Goal: Task Accomplishment & Management: Complete application form

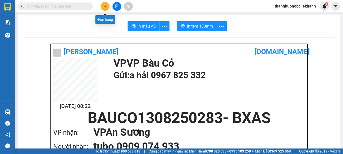
click at [105, 6] on icon "plus" at bounding box center [105, 6] width 3 height 0
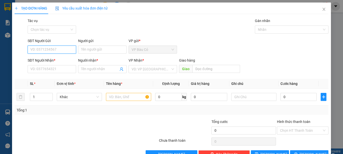
click at [61, 50] on input "SĐT Người Gửi" at bounding box center [52, 50] width 48 height 8
click at [51, 49] on input "SĐT Người Gửi" at bounding box center [52, 50] width 48 height 8
click at [123, 29] on div "Tác vụ Chọn tác vụ Gán nhãn Nhãn" at bounding box center [178, 27] width 303 height 18
click at [47, 52] on input "SĐT Người Gửi" at bounding box center [52, 50] width 48 height 8
drag, startPoint x: 63, startPoint y: 43, endPoint x: 61, endPoint y: 46, distance: 4.3
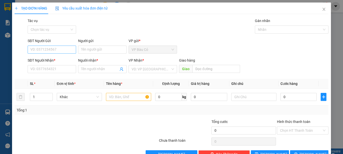
click at [62, 43] on div "SĐT Người Gửi" at bounding box center [52, 41] width 48 height 6
click at [62, 46] on input "SĐT Người Gửi" at bounding box center [52, 50] width 48 height 8
click at [61, 49] on input "SĐT Người Gửi" at bounding box center [52, 50] width 48 height 8
type input "0972450751"
click at [84, 50] on input "Người gửi" at bounding box center [102, 50] width 48 height 8
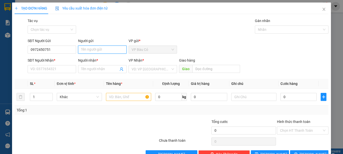
click at [82, 48] on input "Người gửi" at bounding box center [102, 50] width 48 height 8
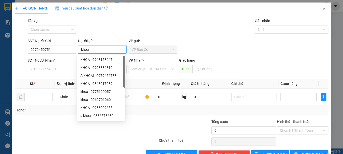
type input "khoa"
click at [65, 69] on input "SĐT Người Nhận *" at bounding box center [52, 69] width 48 height 8
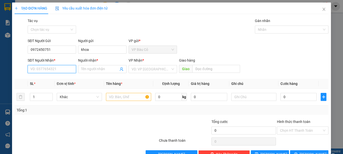
click at [66, 69] on input "SĐT Người Nhận *" at bounding box center [52, 69] width 48 height 8
type input "0936031122"
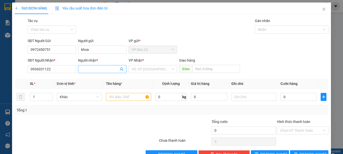
click at [93, 71] on input "Người nhận *" at bounding box center [99, 70] width 37 height 6
type input "hùng"
click at [151, 70] on input "search" at bounding box center [150, 69] width 39 height 8
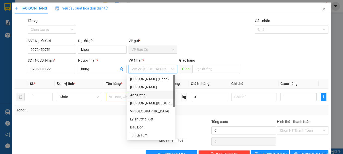
click at [138, 96] on div "An Sương" at bounding box center [151, 96] width 42 height 6
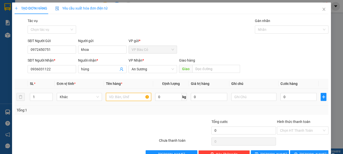
click at [120, 95] on input "text" at bounding box center [128, 97] width 45 height 8
type input "thùng đồ ăn"
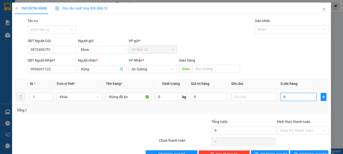
drag, startPoint x: 290, startPoint y: 96, endPoint x: 288, endPoint y: 97, distance: 2.6
click at [290, 96] on input "0" at bounding box center [298, 97] width 36 height 8
type input "4"
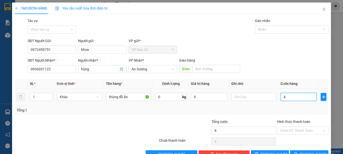
type input "40"
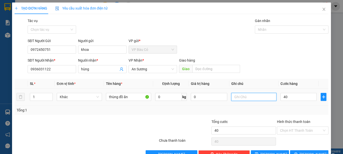
type input "40.000"
click at [253, 99] on input "text" at bounding box center [253, 97] width 45 height 8
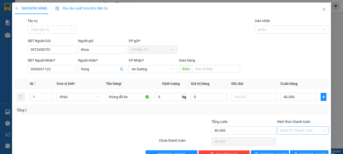
click at [295, 132] on input "Hình thức thanh toán" at bounding box center [301, 131] width 42 height 8
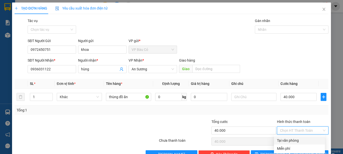
click at [291, 140] on div "Tại văn phòng" at bounding box center [299, 141] width 45 height 6
type input "0"
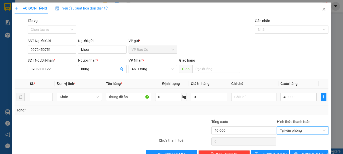
scroll to position [14, 0]
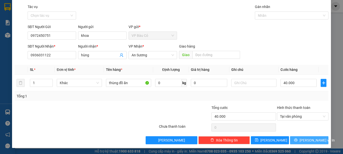
click at [303, 140] on span "[PERSON_NAME] và In" at bounding box center [316, 141] width 35 height 6
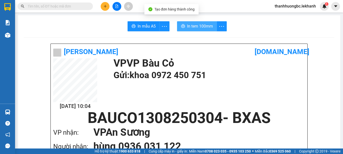
click at [205, 25] on span "In tem 100mm" at bounding box center [200, 26] width 26 height 6
